Goal: Task Accomplishment & Management: Complete application form

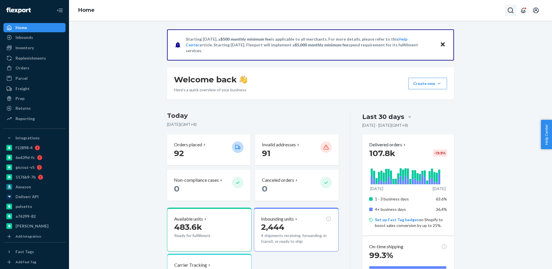
click at [513, 9] on icon "Open Search Box" at bounding box center [511, 10] width 6 height 6
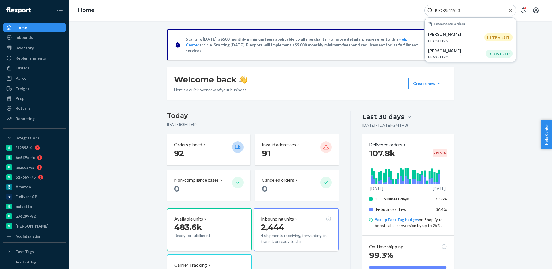
type input "BIO-2541983"
click at [477, 37] on p "Ellen Leno" at bounding box center [456, 34] width 56 height 6
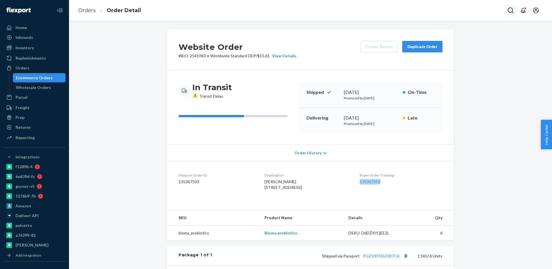
click at [505, 10] on button "Open Search Box" at bounding box center [511, 11] width 12 height 12
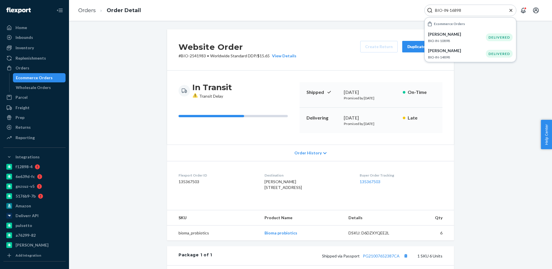
type input "BIO-IN-16898"
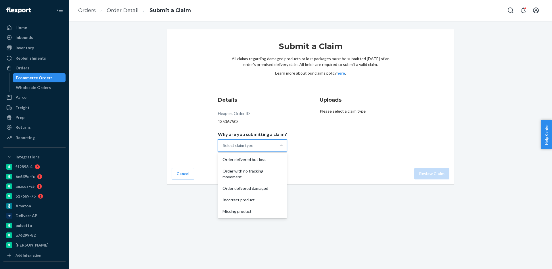
click at [253, 146] on div "Select claim type" at bounding box center [238, 145] width 30 height 6
click at [223, 146] on input "Why are you submitting a claim? option Order delivered but lost focused, 1 of 5…" at bounding box center [223, 145] width 1 height 6
click at [253, 171] on div "Order with no tracking movement" at bounding box center [252, 173] width 67 height 17
click at [223, 148] on input "Why are you submitting a claim? option Order with no tracking movement focused,…" at bounding box center [223, 145] width 1 height 6
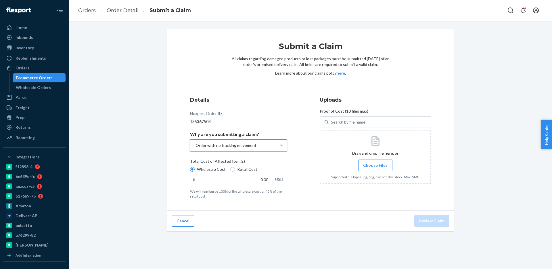
click at [379, 169] on label "Choose Files" at bounding box center [375, 165] width 34 height 12
click at [376, 168] on input "Choose Files" at bounding box center [375, 165] width 0 height 6
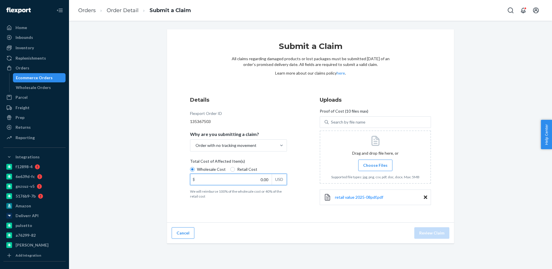
click at [263, 176] on input "0.00" at bounding box center [230, 179] width 81 height 11
click at [266, 179] on input "138.00" at bounding box center [230, 179] width 81 height 11
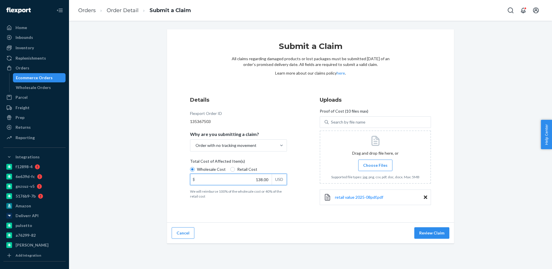
click at [266, 179] on input "138.00" at bounding box center [230, 179] width 81 height 11
type input "138.72"
click at [281, 181] on div "USD" at bounding box center [279, 179] width 15 height 11
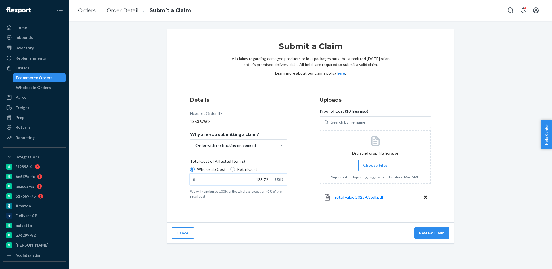
click at [272, 181] on input "138.72" at bounding box center [230, 179] width 81 height 11
click at [298, 219] on div "Submit a Claim All claims regarding damaged products or lost packages must be s…" at bounding box center [310, 125] width 287 height 193
click at [430, 234] on button "Review Claim" at bounding box center [431, 233] width 35 height 12
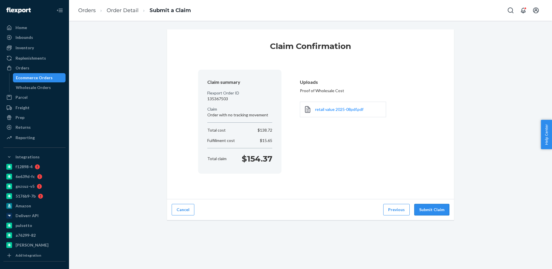
click at [434, 207] on button "Submit Claim" at bounding box center [431, 210] width 35 height 12
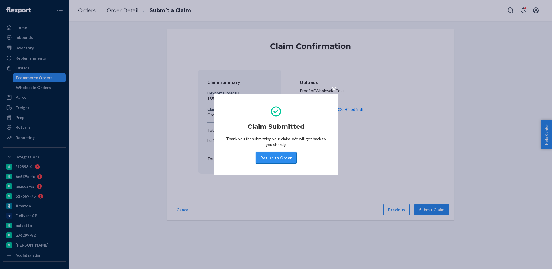
click at [281, 156] on button "Return to Order" at bounding box center [276, 158] width 41 height 12
